Goal: Task Accomplishment & Management: Manage account settings

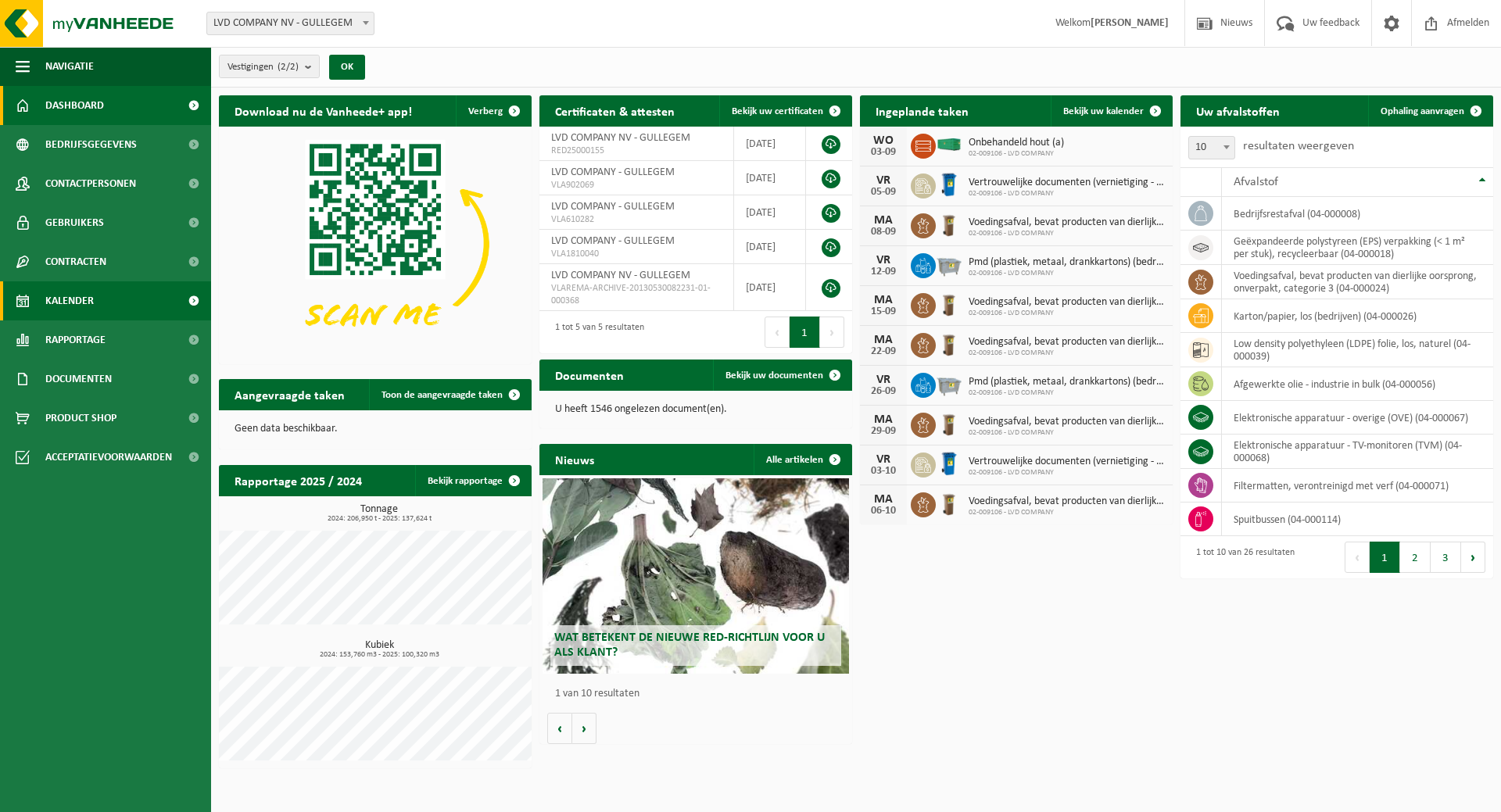
click at [52, 306] on span "Kalender" at bounding box center [69, 301] width 48 height 40
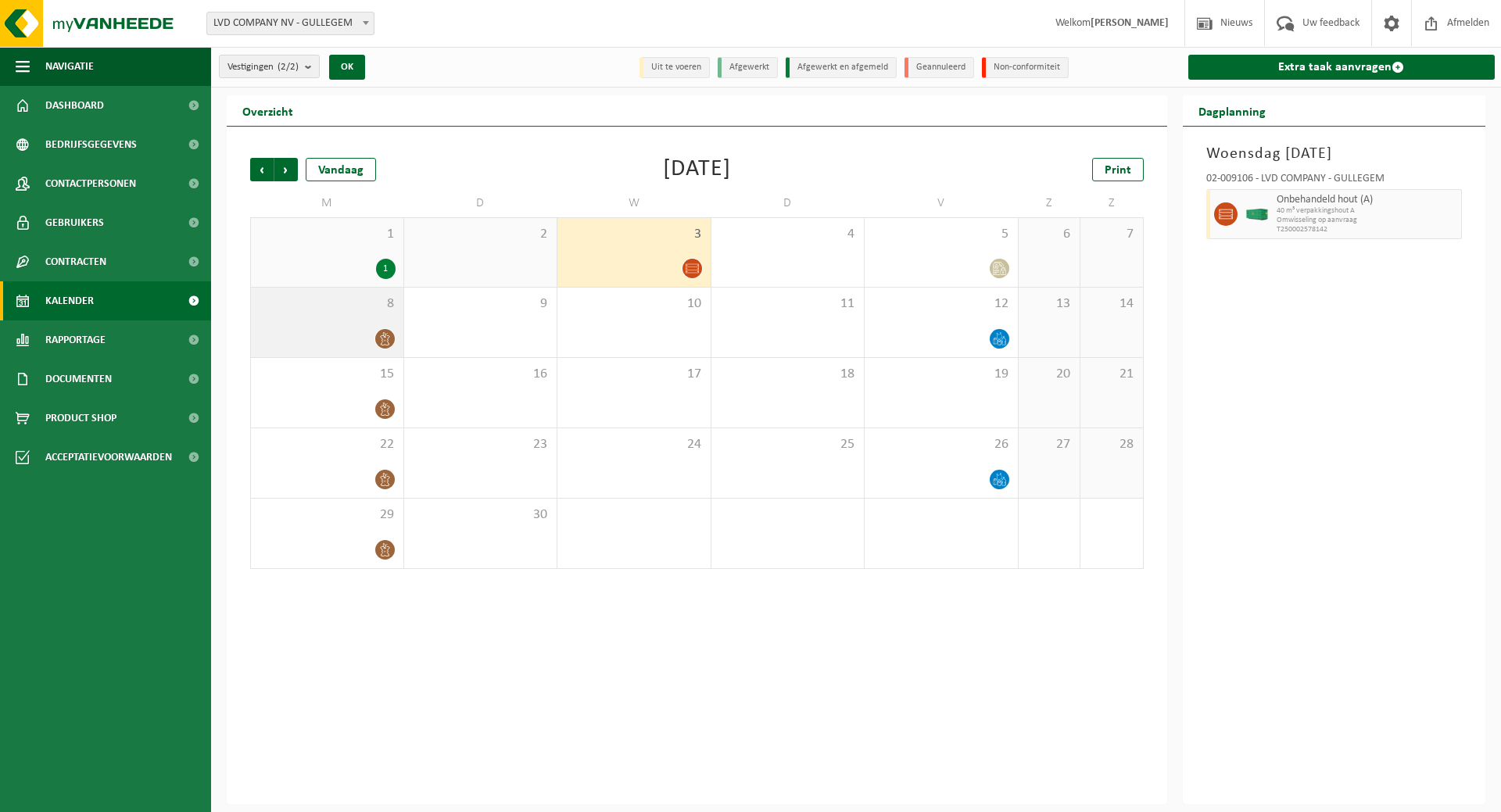
click at [355, 307] on span "8" at bounding box center [327, 303] width 136 height 17
